Goal: Task Accomplishment & Management: Complete application form

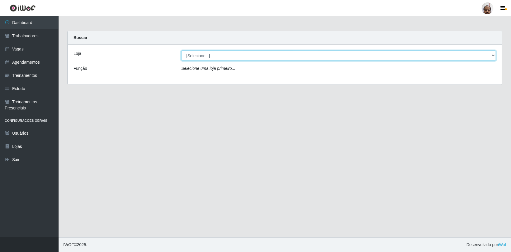
click at [495, 54] on select "[Selecione...] Mar Vermelho - Loja 05" at bounding box center [338, 55] width 315 height 10
select select "252"
click at [181, 50] on select "[Selecione...] Mar Vermelho - Loja 05" at bounding box center [338, 55] width 315 height 10
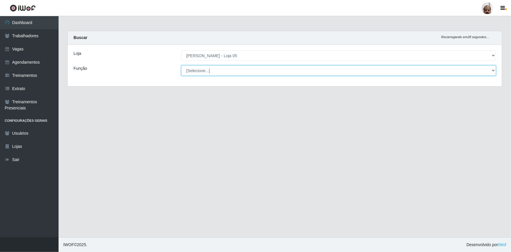
click at [494, 71] on select "[Selecione...] ASG ASG + ASG ++ Auxiliar de Depósito Auxiliar de Depósito + Aux…" at bounding box center [338, 70] width 315 height 10
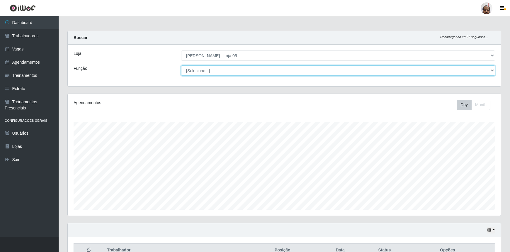
scroll to position [122, 433]
click at [493, 71] on select "[Selecione...] ASG ASG + ASG ++ Auxiliar de Depósito Auxiliar de Depósito + Aux…" at bounding box center [338, 70] width 314 height 10
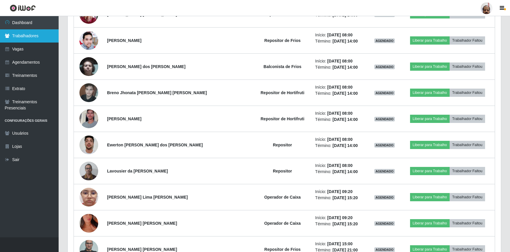
scroll to position [207, 0]
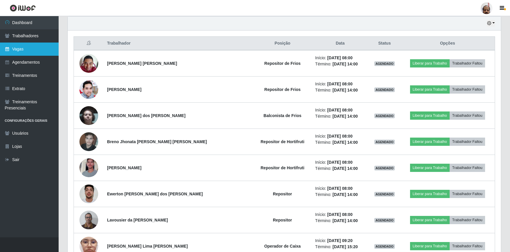
click at [23, 49] on link "Vagas" at bounding box center [29, 48] width 59 height 13
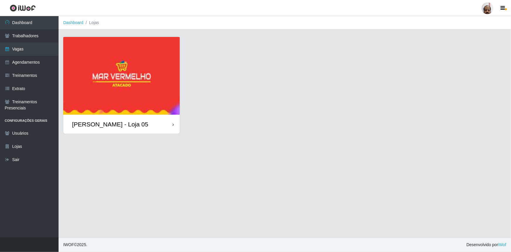
click at [93, 61] on img at bounding box center [121, 76] width 117 height 78
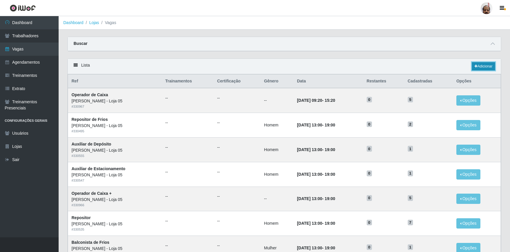
click at [480, 68] on link "Adicionar" at bounding box center [483, 66] width 23 height 8
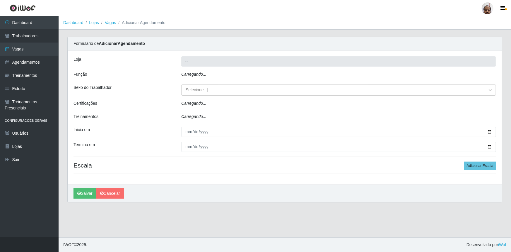
type input "[PERSON_NAME] - Loja 05"
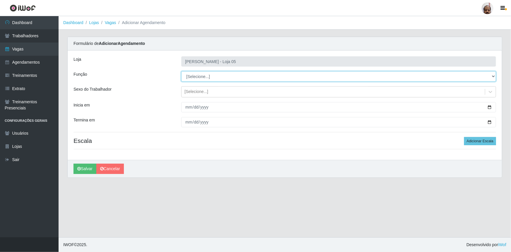
click at [494, 76] on select "[Selecione...] ASG ASG + ASG ++ Auxiliar de Depósito Auxiliar de Depósito + Aux…" at bounding box center [338, 76] width 315 height 10
select select "110"
click at [181, 71] on select "[Selecione...] ASG ASG + ASG ++ Auxiliar de Depósito Auxiliar de Depósito + Aux…" at bounding box center [338, 76] width 315 height 10
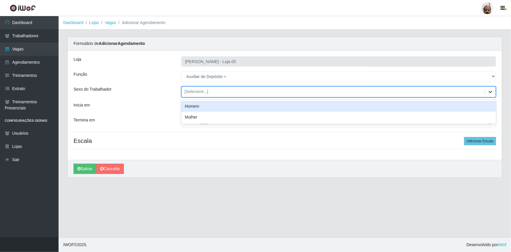
click at [488, 91] on icon at bounding box center [491, 92] width 6 height 6
click at [203, 106] on div "Homem" at bounding box center [338, 106] width 315 height 11
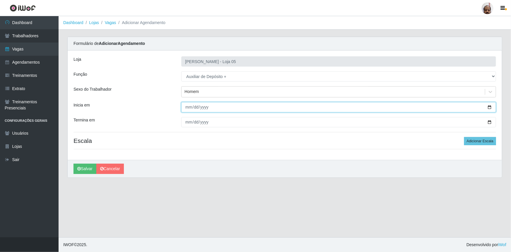
click at [488, 108] on input "Inicia em" at bounding box center [338, 107] width 315 height 10
type input "[DATE]"
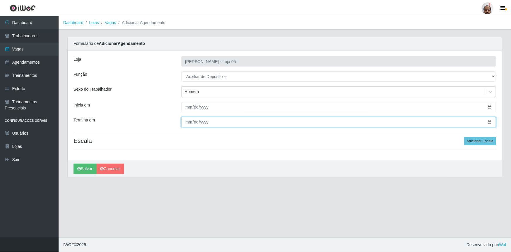
click at [489, 123] on input "Termina em" at bounding box center [338, 122] width 315 height 10
type input "[DATE]"
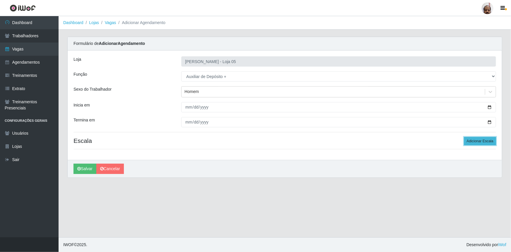
click at [480, 141] on button "Adicionar Escala" at bounding box center [480, 141] width 32 height 8
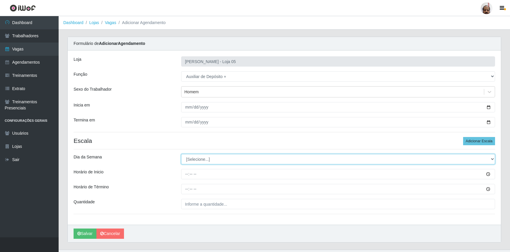
click at [491, 158] on select "[Selecione...] Segunda Terça Quarta Quinta Sexta Sábado Domingo" at bounding box center [338, 159] width 314 height 10
select select "3"
click at [181, 154] on select "[Selecione...] Segunda Terça Quarta Quinta Sexta Sábado Domingo" at bounding box center [338, 159] width 314 height 10
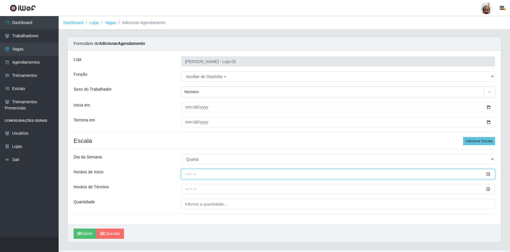
click at [486, 173] on input "Horário de Inicio" at bounding box center [338, 174] width 314 height 10
click at [185, 176] on input "Horário de Inicio" at bounding box center [338, 174] width 314 height 10
type input "23:00"
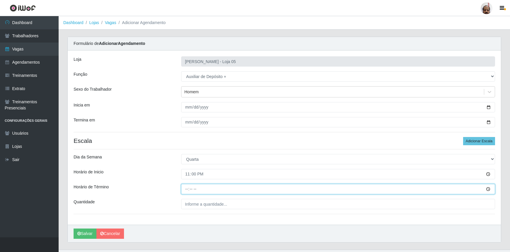
click at [185, 188] on input "Horário de Término" at bounding box center [338, 189] width 314 height 10
type input "05:00"
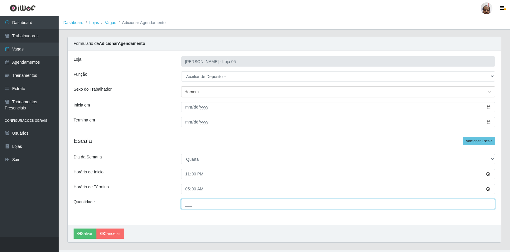
click at [200, 201] on input "___" at bounding box center [338, 204] width 314 height 10
type input "4__"
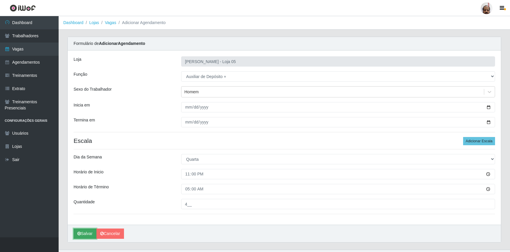
click at [88, 231] on button "Salvar" at bounding box center [85, 233] width 23 height 10
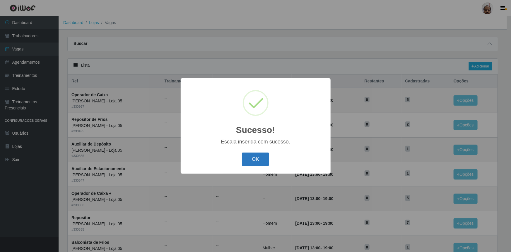
click at [259, 160] on button "OK" at bounding box center [255, 159] width 27 height 14
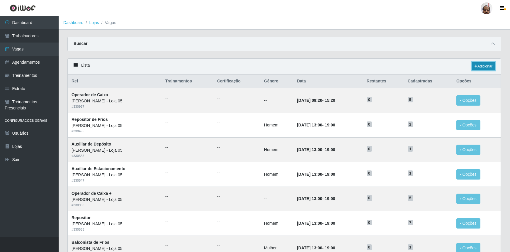
click at [484, 66] on link "Adicionar" at bounding box center [483, 66] width 23 height 8
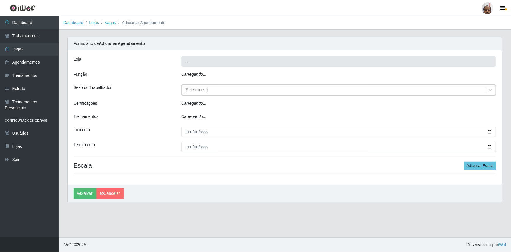
type input "[PERSON_NAME] - Loja 05"
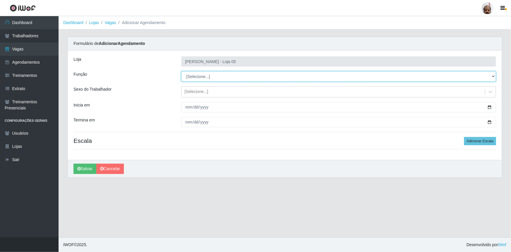
click at [495, 75] on select "[Selecione...] ASG ASG + ASG ++ Auxiliar de Depósito Auxiliar de Depósito + Aux…" at bounding box center [338, 76] width 315 height 10
select select "110"
click at [181, 71] on select "[Selecione...] ASG ASG + ASG ++ Auxiliar de Depósito Auxiliar de Depósito + Aux…" at bounding box center [338, 76] width 315 height 10
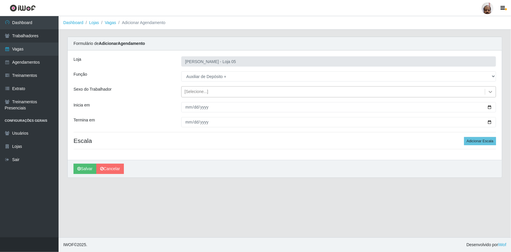
click at [493, 93] on icon at bounding box center [491, 92] width 6 height 6
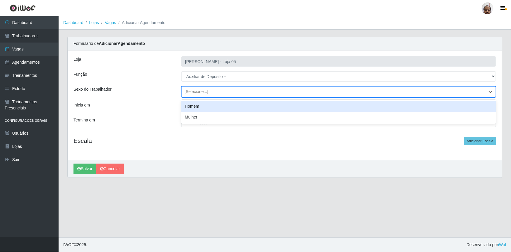
click at [191, 107] on div "Homem" at bounding box center [338, 106] width 315 height 11
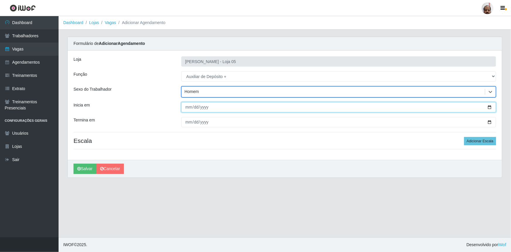
click at [489, 108] on input "Inicia em" at bounding box center [338, 107] width 315 height 10
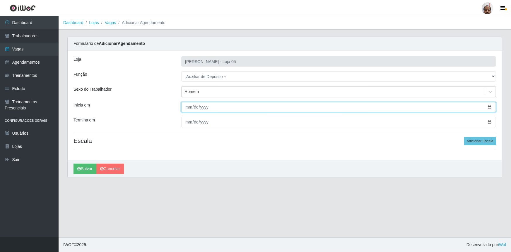
type input "[DATE]"
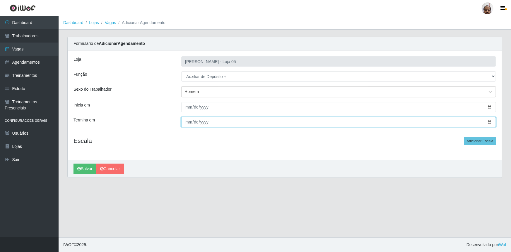
click at [490, 122] on input "Termina em" at bounding box center [338, 122] width 315 height 10
type input "[DATE]"
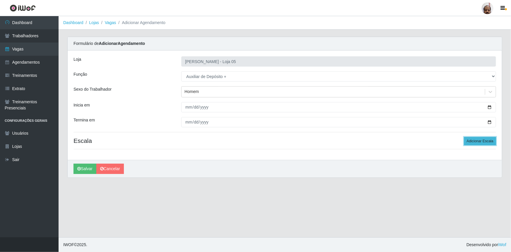
click at [483, 139] on button "Adicionar Escala" at bounding box center [480, 141] width 32 height 8
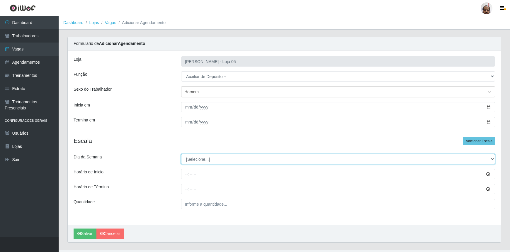
click at [493, 158] on select "[Selecione...] Segunda Terça Quarta Quinta Sexta Sábado Domingo" at bounding box center [338, 159] width 314 height 10
select select "4"
click at [181, 154] on select "[Selecione...] Segunda Terça Quarta Quinta Sexta Sábado Domingo" at bounding box center [338, 159] width 314 height 10
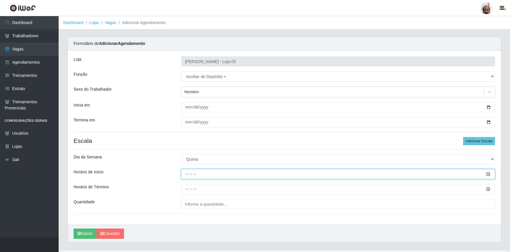
click at [188, 175] on input "Horário de Inicio" at bounding box center [338, 174] width 314 height 10
type input "23:00"
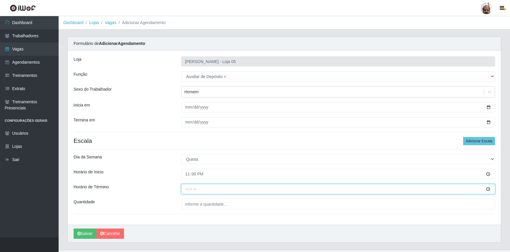
click at [185, 189] on input "Horário de Término" at bounding box center [338, 189] width 314 height 10
type input "05:00"
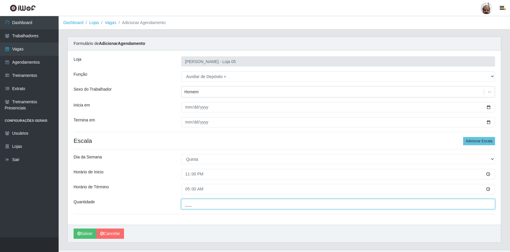
click at [382, 199] on input "___" at bounding box center [338, 204] width 314 height 10
type input "4__"
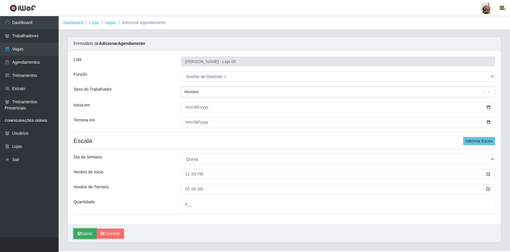
click at [88, 236] on button "Salvar" at bounding box center [85, 233] width 23 height 10
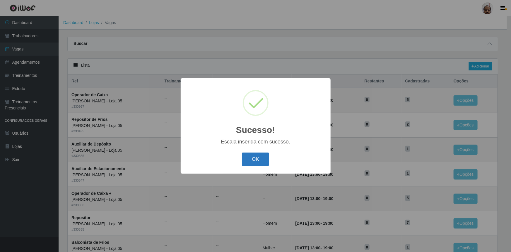
click at [248, 158] on button "OK" at bounding box center [255, 159] width 27 height 14
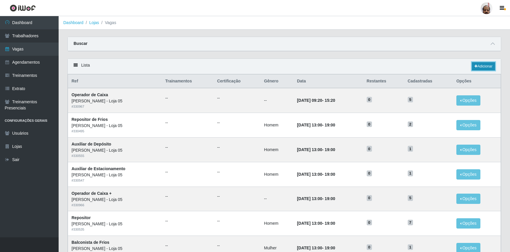
click at [488, 69] on link "Adicionar" at bounding box center [483, 66] width 23 height 8
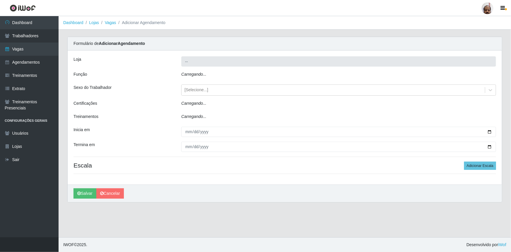
type input "[PERSON_NAME] - Loja 05"
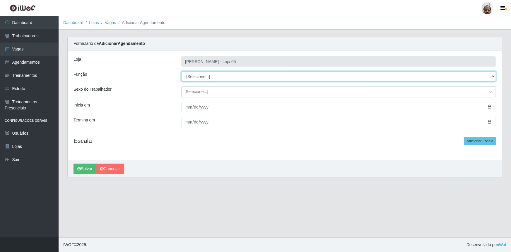
drag, startPoint x: 491, startPoint y: 76, endPoint x: 480, endPoint y: 77, distance: 10.9
click at [492, 76] on select "[Selecione...] ASG ASG + ASG ++ Auxiliar de Depósito Auxiliar de Depósito + Aux…" at bounding box center [338, 76] width 315 height 10
select select "82"
click at [181, 71] on select "[Selecione...] ASG ASG + ASG ++ Auxiliar de Depósito Auxiliar de Depósito + Aux…" at bounding box center [338, 76] width 315 height 10
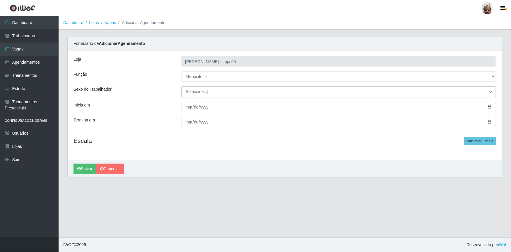
click at [492, 92] on icon at bounding box center [491, 92] width 6 height 6
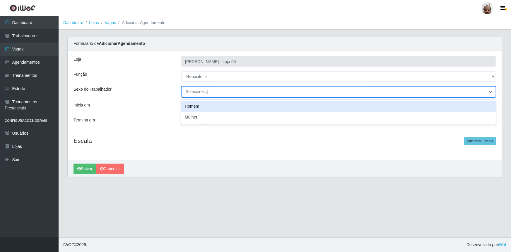
click at [194, 108] on div "Homem" at bounding box center [338, 106] width 315 height 11
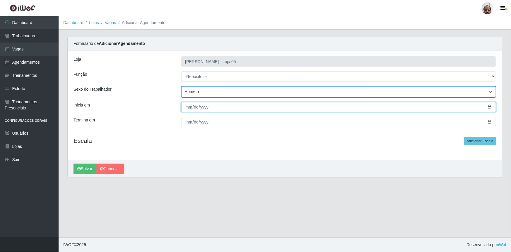
click at [492, 107] on input "Inicia em" at bounding box center [338, 107] width 315 height 10
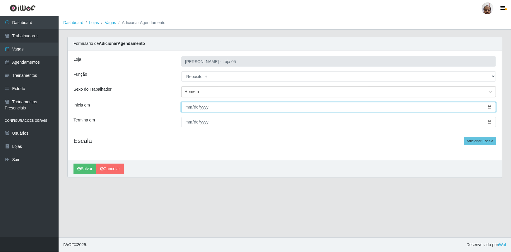
type input "[DATE]"
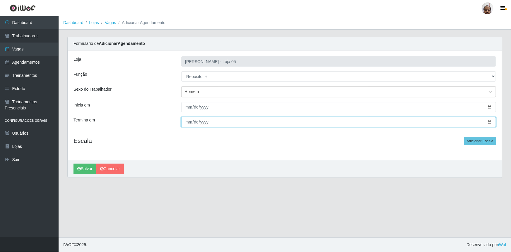
click at [489, 122] on input "Termina em" at bounding box center [338, 122] width 315 height 10
type input "[DATE]"
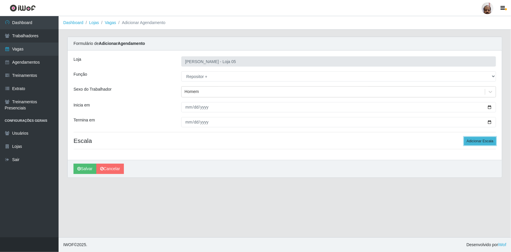
click at [486, 139] on button "Adicionar Escala" at bounding box center [480, 141] width 32 height 8
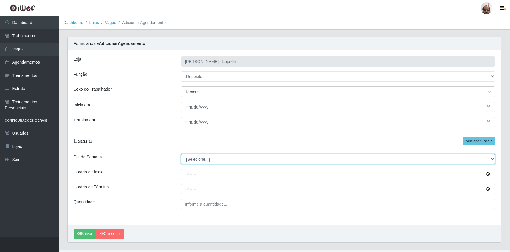
click at [492, 160] on select "[Selecione...] Segunda Terça Quarta Quinta Sexta Sábado Domingo" at bounding box center [338, 159] width 314 height 10
select select "3"
click at [181, 154] on select "[Selecione...] Segunda Terça Quarta Quinta Sexta Sábado Domingo" at bounding box center [338, 159] width 314 height 10
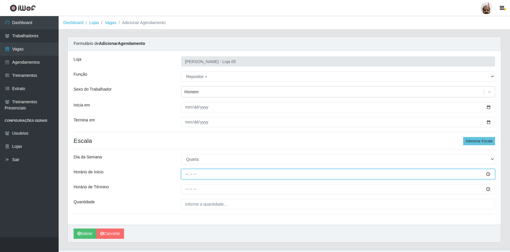
click at [187, 172] on input "Horário de Inicio" at bounding box center [338, 174] width 314 height 10
type input "23:00"
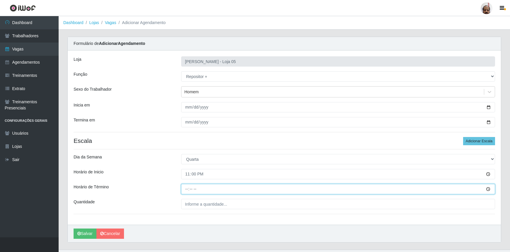
click at [187, 190] on input "Horário de Término" at bounding box center [338, 189] width 314 height 10
type input "05:00"
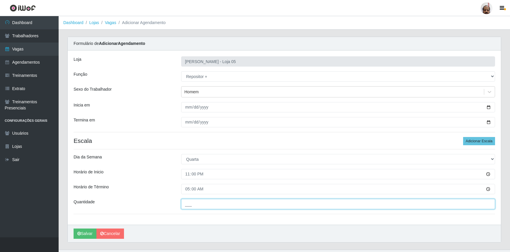
click at [188, 203] on input "___" at bounding box center [338, 204] width 314 height 10
type input "3__"
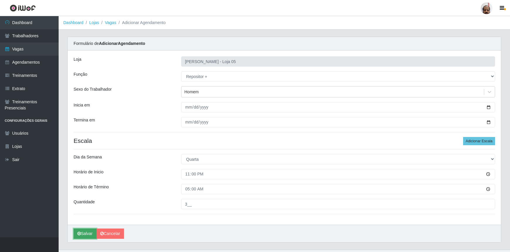
click at [80, 235] on icon "submit" at bounding box center [79, 233] width 4 height 4
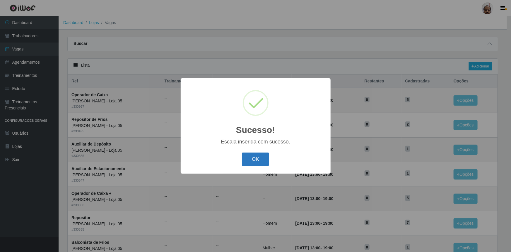
click at [260, 160] on button "OK" at bounding box center [255, 159] width 27 height 14
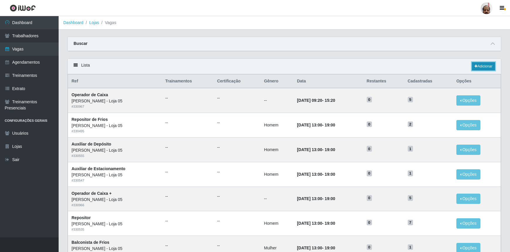
click at [487, 65] on link "Adicionar" at bounding box center [483, 66] width 23 height 8
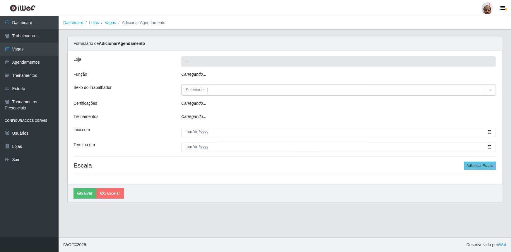
type input "[PERSON_NAME] - Loja 05"
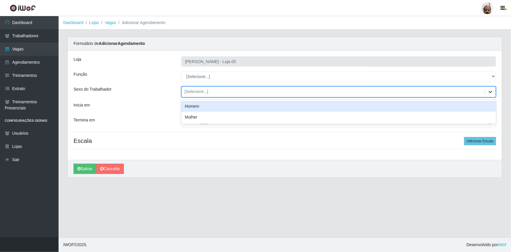
click at [489, 90] on icon at bounding box center [491, 92] width 6 height 6
click at [193, 108] on div "Homem" at bounding box center [338, 106] width 315 height 11
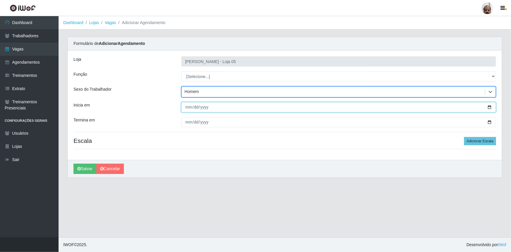
click at [490, 108] on input "Inicia em" at bounding box center [338, 107] width 315 height 10
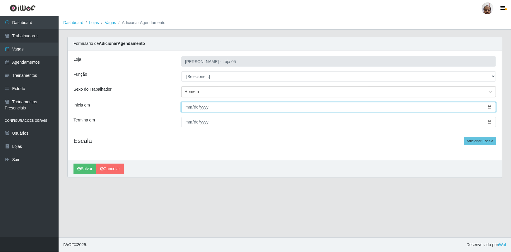
type input "[DATE]"
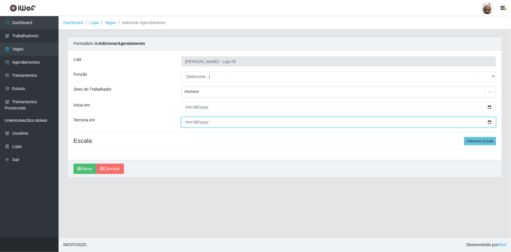
click at [492, 121] on input "Termina em" at bounding box center [338, 122] width 315 height 10
type input "[DATE]"
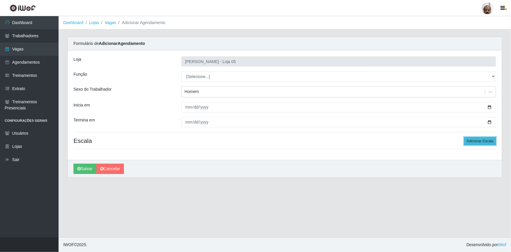
click at [483, 142] on button "Adicionar Escala" at bounding box center [480, 141] width 32 height 8
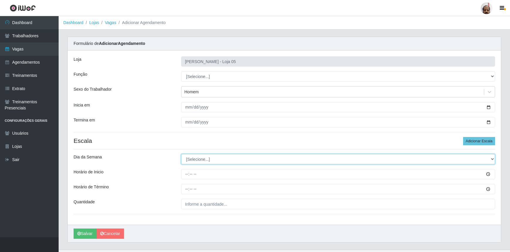
click at [492, 161] on select "[Selecione...] Segunda Terça Quarta Quinta Sexta Sábado Domingo" at bounding box center [338, 159] width 314 height 10
select select "4"
click at [181, 154] on select "[Selecione...] Segunda Terça Quarta Quinta Sexta Sábado Domingo" at bounding box center [338, 159] width 314 height 10
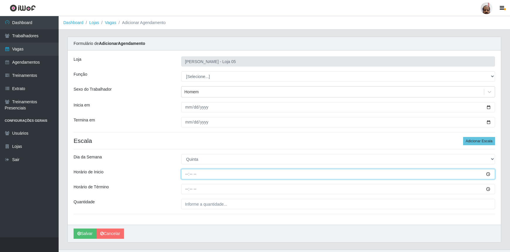
click at [185, 175] on input "Horário de Inicio" at bounding box center [338, 174] width 314 height 10
type input "23:00"
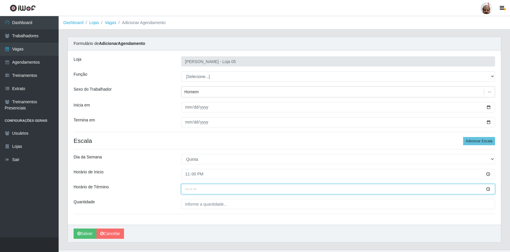
click at [188, 189] on input "Horário de Término" at bounding box center [338, 189] width 314 height 10
type input "05:00"
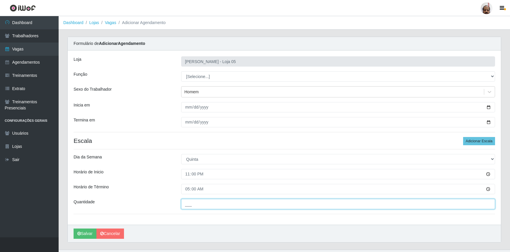
click at [267, 208] on input "___" at bounding box center [338, 204] width 314 height 10
type input "3__"
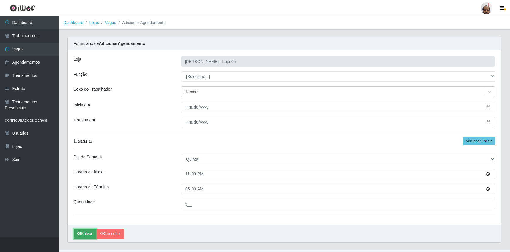
click at [90, 232] on button "Salvar" at bounding box center [85, 233] width 23 height 10
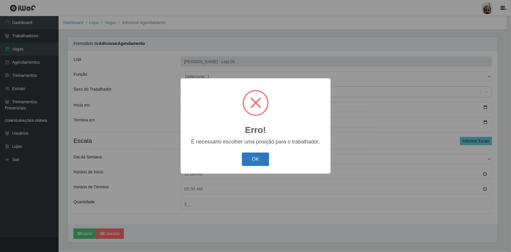
click at [263, 157] on button "OK" at bounding box center [255, 159] width 27 height 14
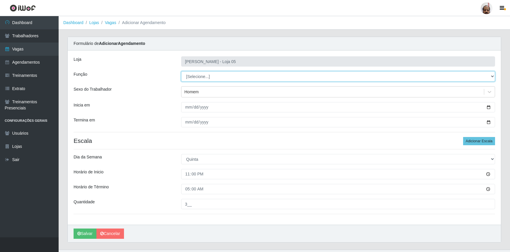
click at [492, 74] on select "[Selecione...] ASG ASG + ASG ++ Auxiliar de Depósito Auxiliar de Depósito + Aux…" at bounding box center [338, 76] width 314 height 10
select select "82"
click at [181, 71] on select "[Selecione...] ASG ASG + ASG ++ Auxiliar de Depósito Auxiliar de Depósito + Aux…" at bounding box center [338, 76] width 314 height 10
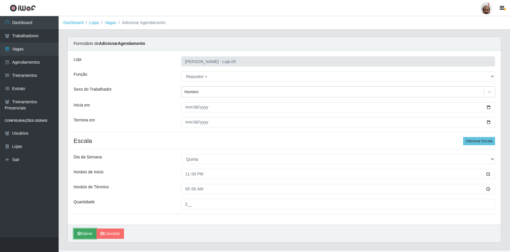
click at [81, 236] on button "Salvar" at bounding box center [85, 233] width 23 height 10
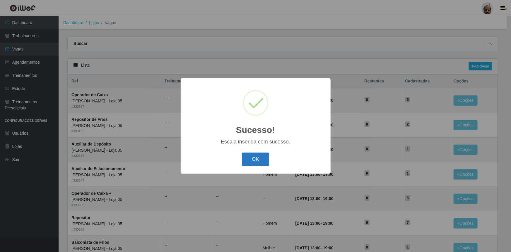
click at [260, 157] on button "OK" at bounding box center [255, 159] width 27 height 14
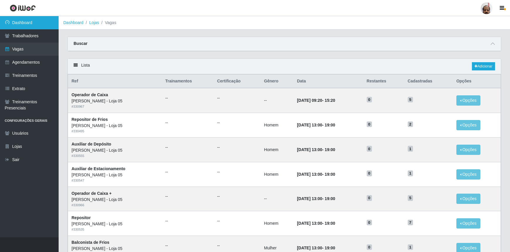
click at [32, 19] on link "Dashboard" at bounding box center [29, 22] width 59 height 13
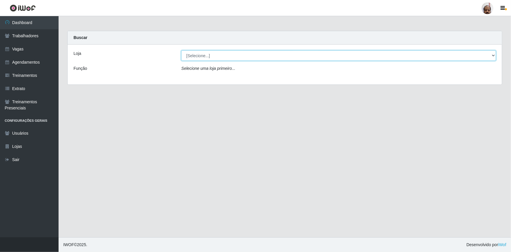
drag, startPoint x: 494, startPoint y: 54, endPoint x: 482, endPoint y: 54, distance: 12.6
click at [494, 54] on select "[Selecione...] Mar Vermelho - Loja 05" at bounding box center [338, 55] width 315 height 10
select select "252"
click at [181, 50] on select "[Selecione...] Mar Vermelho - Loja 05" at bounding box center [338, 55] width 315 height 10
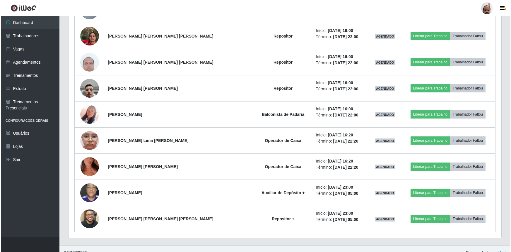
scroll to position [631, 0]
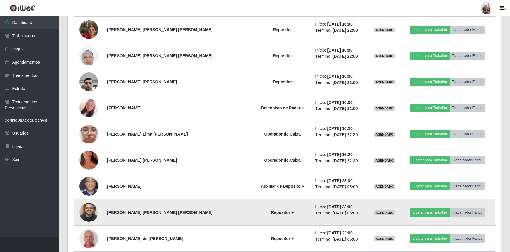
click at [94, 207] on img at bounding box center [88, 211] width 19 height 33
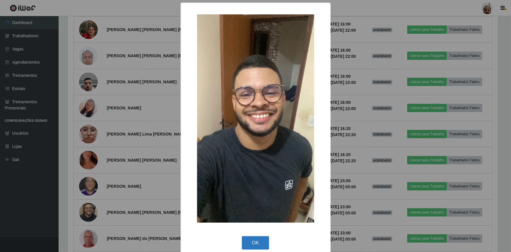
click at [262, 241] on button "OK" at bounding box center [255, 243] width 27 height 14
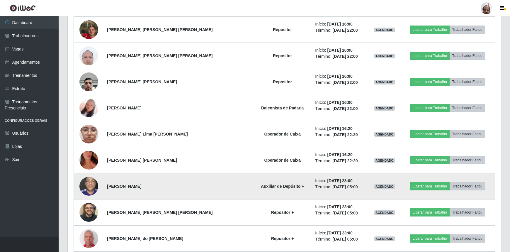
scroll to position [122, 433]
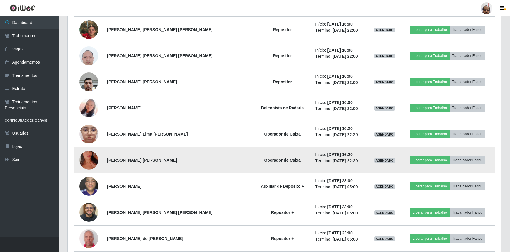
click at [88, 156] on img at bounding box center [88, 159] width 19 height 33
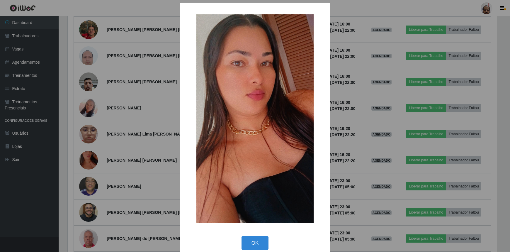
scroll to position [122, 430]
click at [260, 246] on button "OK" at bounding box center [255, 243] width 27 height 14
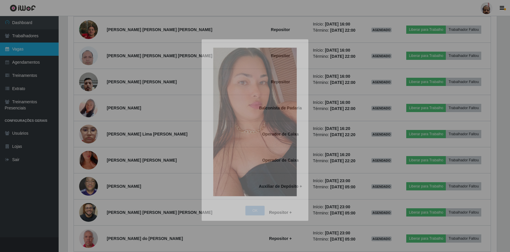
scroll to position [122, 433]
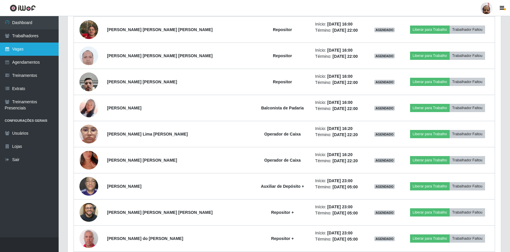
click at [25, 46] on link "Vagas" at bounding box center [29, 48] width 59 height 13
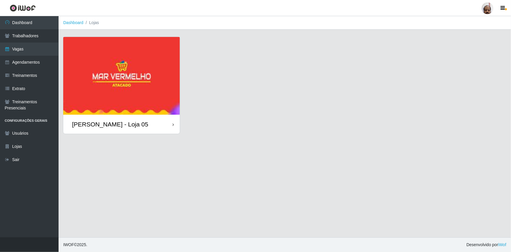
click at [120, 100] on img at bounding box center [121, 76] width 117 height 78
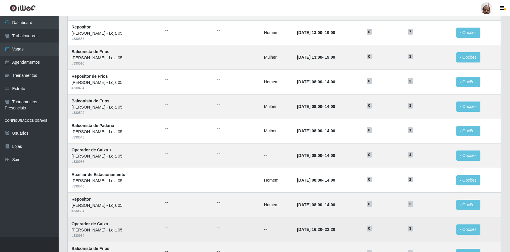
scroll to position [244, 0]
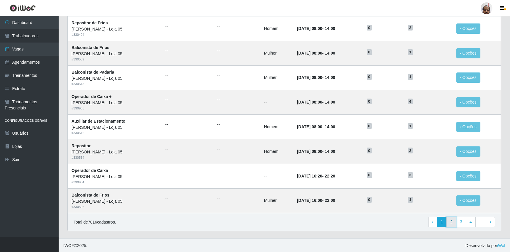
click at [453, 223] on link "2" at bounding box center [451, 221] width 10 height 11
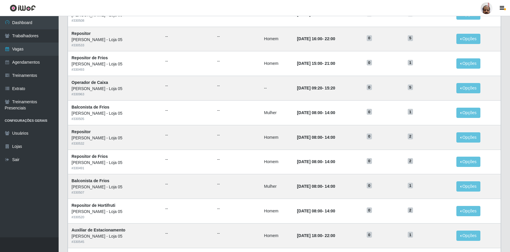
scroll to position [244, 0]
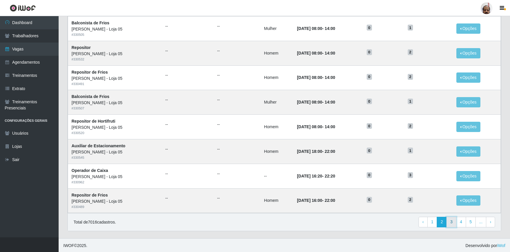
click at [451, 219] on link "3" at bounding box center [451, 221] width 10 height 11
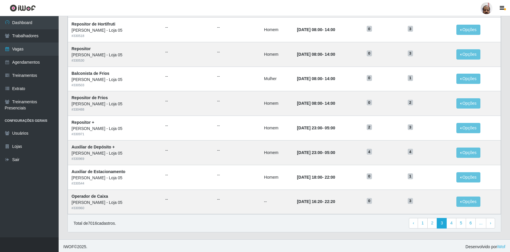
scroll to position [244, 0]
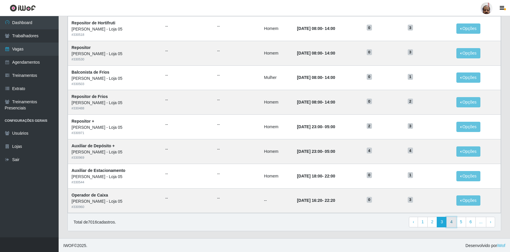
click at [451, 225] on link "4" at bounding box center [451, 221] width 10 height 11
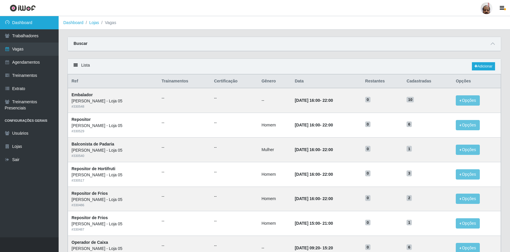
click at [25, 21] on link "Dashboard" at bounding box center [29, 22] width 59 height 13
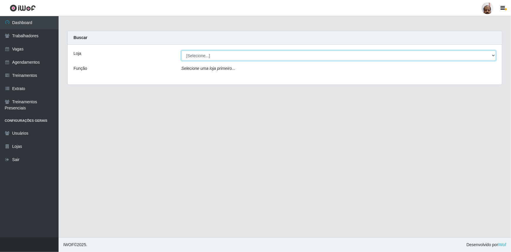
drag, startPoint x: 494, startPoint y: 53, endPoint x: 489, endPoint y: 53, distance: 4.1
click at [494, 53] on select "[Selecione...] Mar Vermelho - Loja 05" at bounding box center [338, 55] width 315 height 10
select select "252"
click at [181, 50] on select "[Selecione...] Mar Vermelho - Loja 05" at bounding box center [338, 55] width 315 height 10
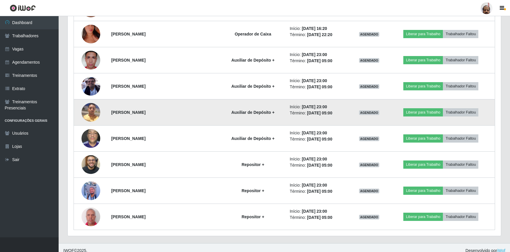
scroll to position [762, 0]
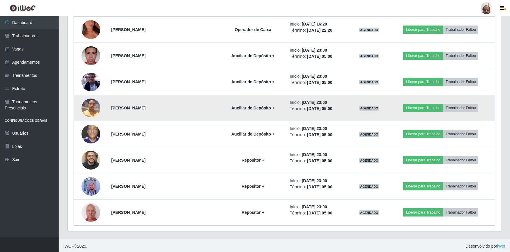
click at [89, 109] on img at bounding box center [90, 107] width 19 height 25
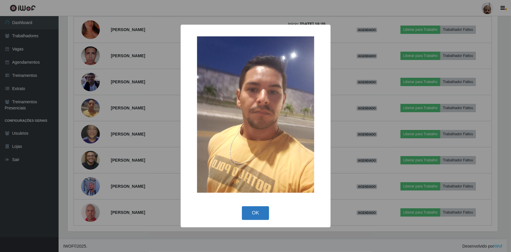
click at [259, 210] on button "OK" at bounding box center [255, 213] width 27 height 14
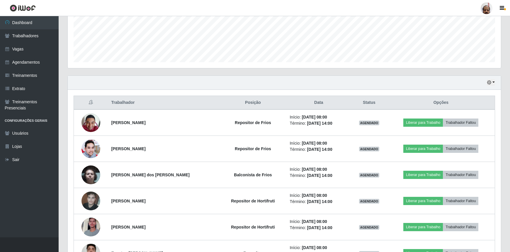
scroll to position [96, 0]
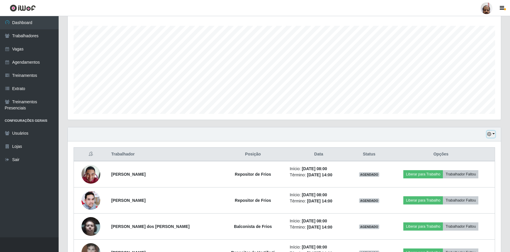
click at [491, 134] on icon "button" at bounding box center [489, 134] width 4 height 4
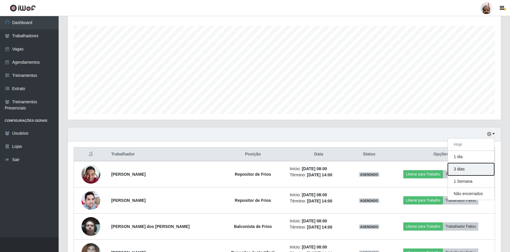
click at [464, 173] on button "3 dias" at bounding box center [471, 169] width 46 height 12
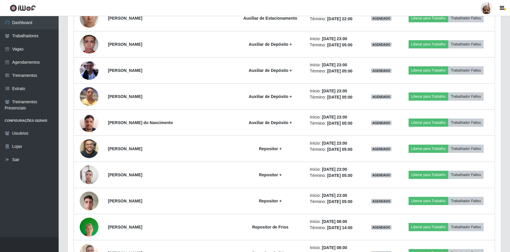
scroll to position [2077, 0]
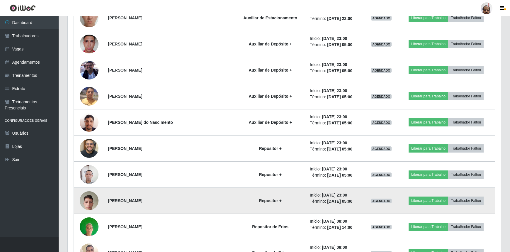
click at [89, 202] on img at bounding box center [89, 200] width 19 height 25
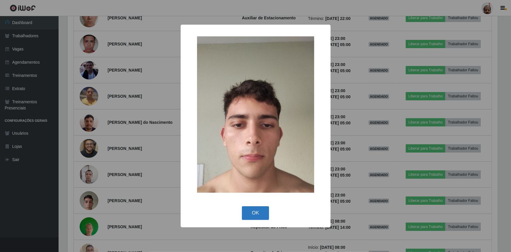
click at [255, 213] on button "OK" at bounding box center [255, 213] width 27 height 14
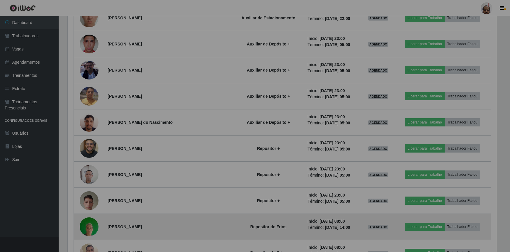
scroll to position [122, 433]
